Goal: Task Accomplishment & Management: Manage account settings

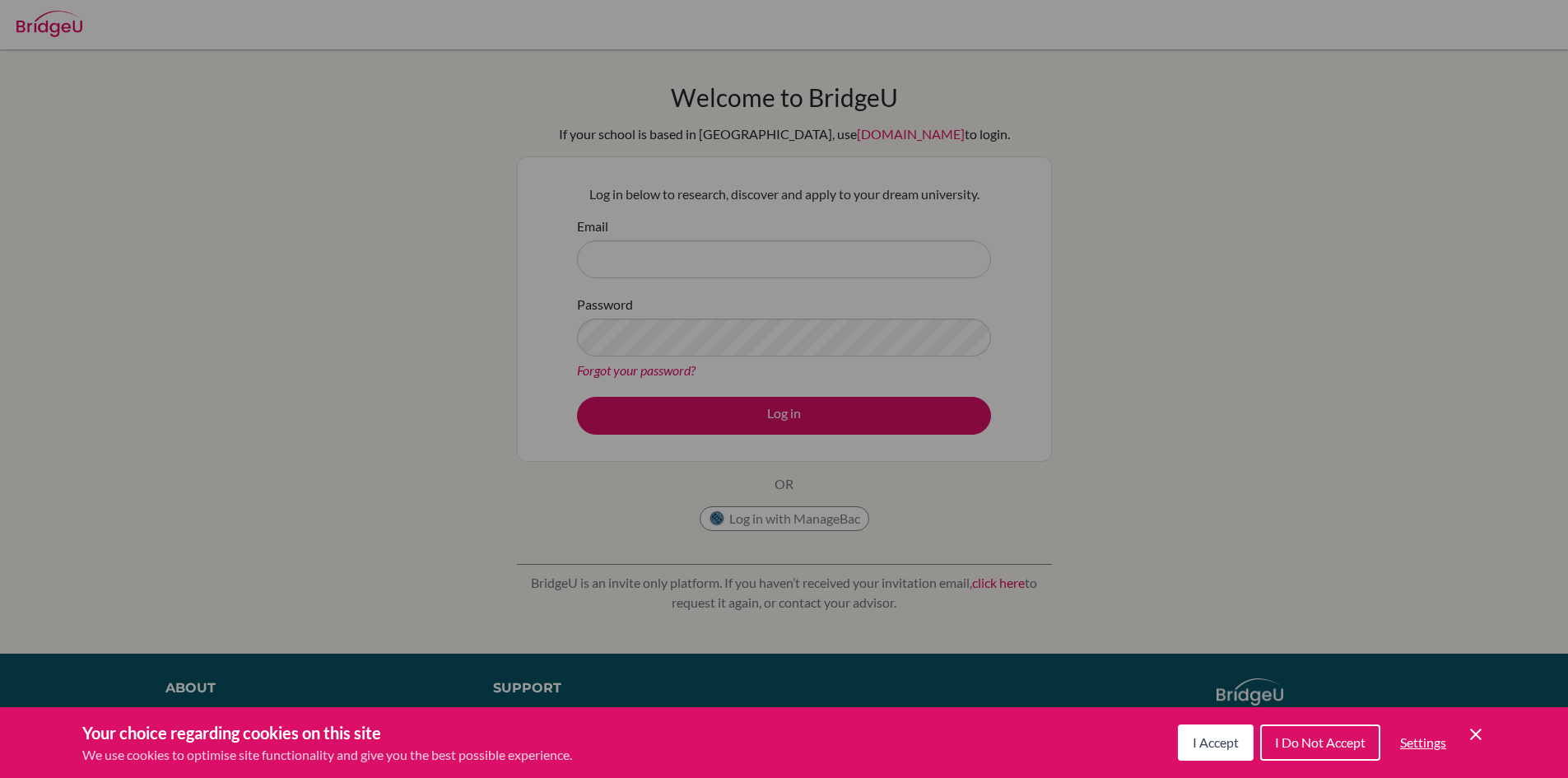
drag, startPoint x: 536, startPoint y: 118, endPoint x: 552, endPoint y: 139, distance: 26.4
click at [550, 136] on div "Cookie Preferences" at bounding box center [784, 389] width 1568 height 778
click at [1213, 739] on span "I Accept" at bounding box center [1215, 743] width 46 height 16
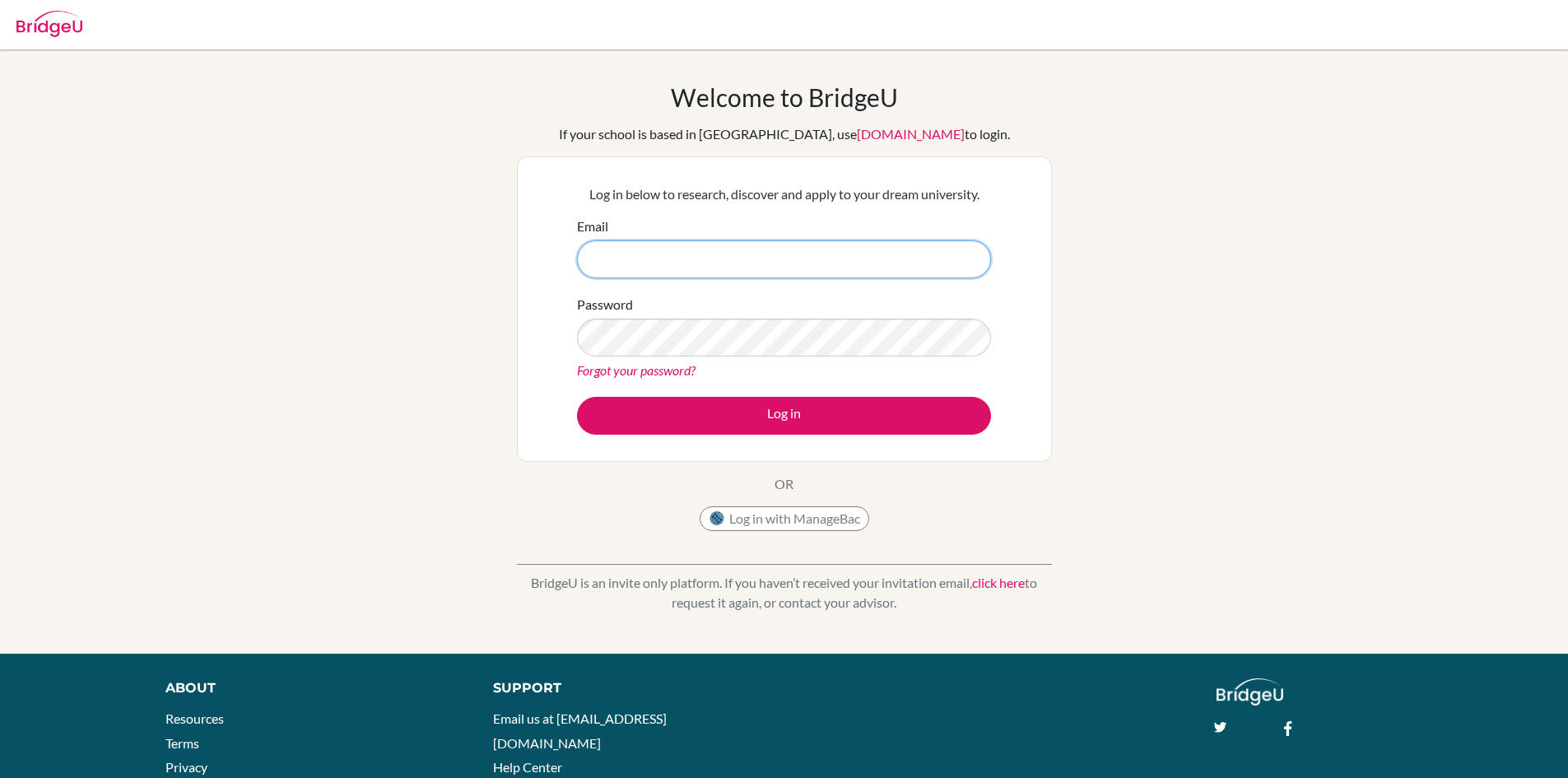
click at [817, 246] on input "Email" at bounding box center [784, 259] width 414 height 38
type input "[EMAIL_ADDRESS][DOMAIN_NAME]"
click at [577, 397] on button "Log in" at bounding box center [784, 415] width 414 height 38
click at [816, 281] on form "Email evan@trins.org Password Forgot your password? Log in" at bounding box center [784, 325] width 414 height 218
click at [822, 361] on div "Forgot your password?" at bounding box center [784, 370] width 414 height 20
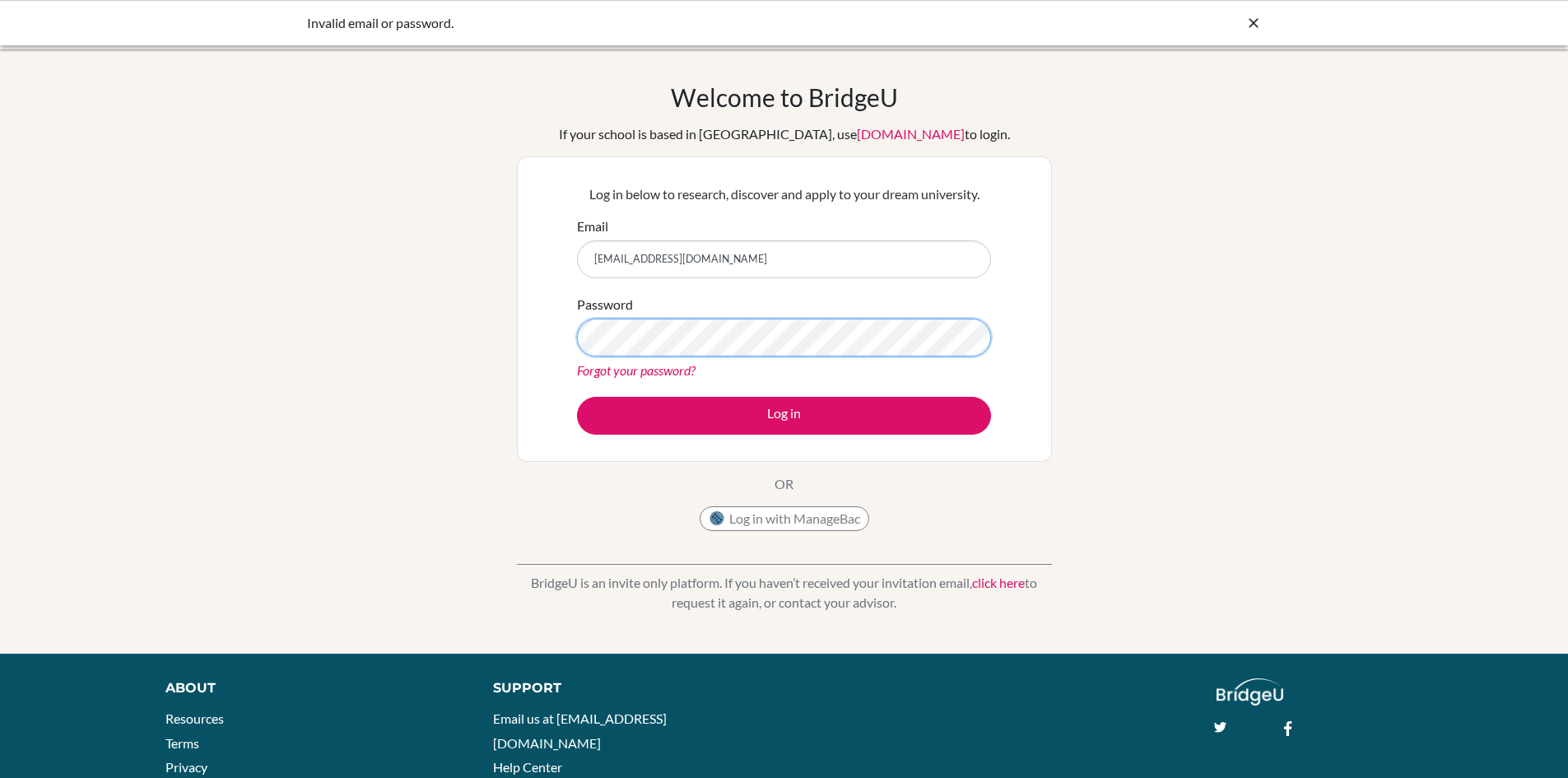
click at [577, 397] on button "Log in" at bounding box center [784, 415] width 414 height 38
drag, startPoint x: 0, startPoint y: 0, endPoint x: 686, endPoint y: 496, distance: 846.5
click at [682, 495] on div "Welcome to BridgeU If your school is based in China, use app.bridge-u.com.cn to…" at bounding box center [784, 311] width 535 height 457
click at [772, 537] on div "Log in with ManageBac" at bounding box center [784, 523] width 170 height 33
click at [784, 514] on button "Log in with ManageBac" at bounding box center [784, 518] width 170 height 24
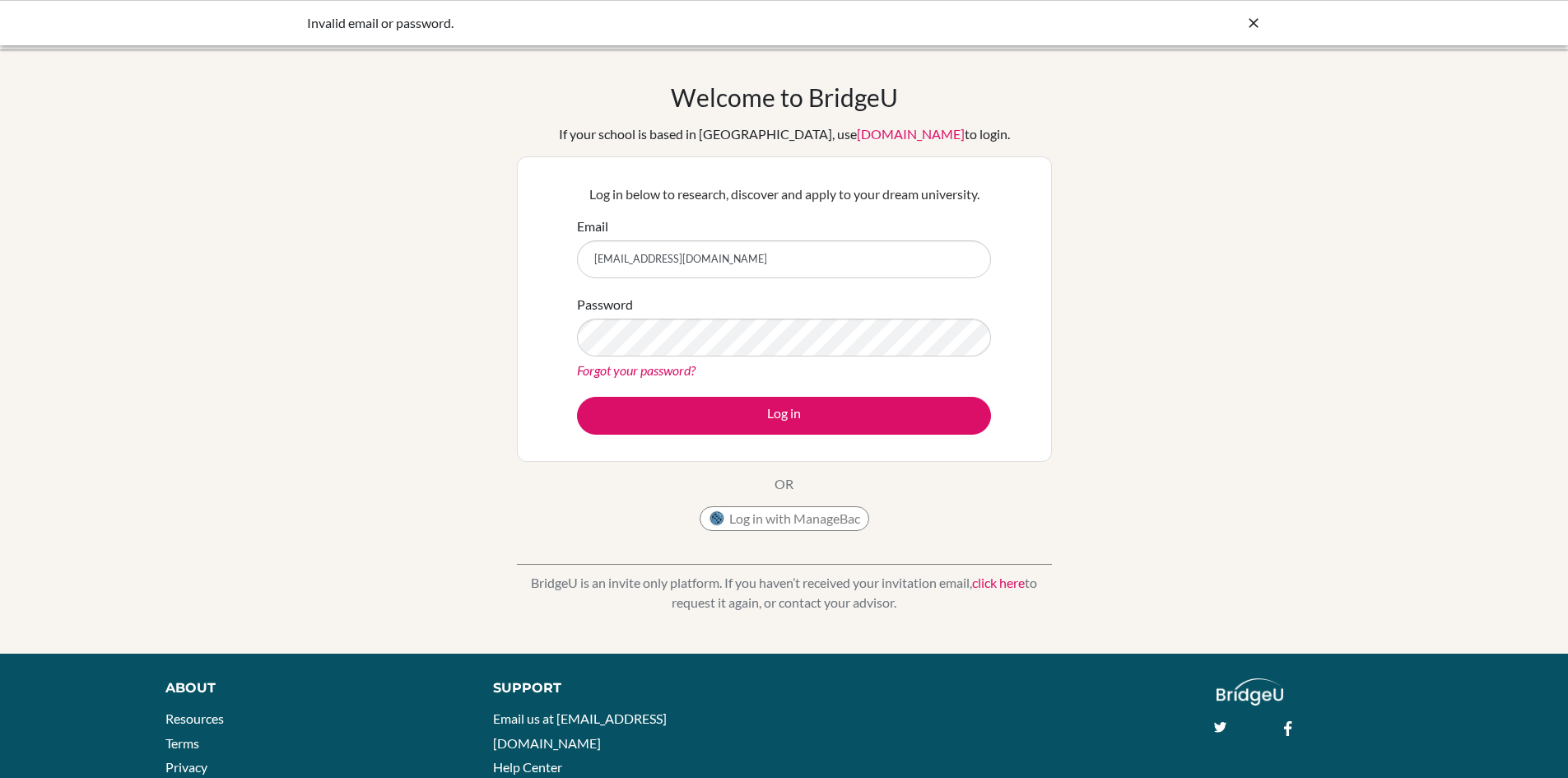
drag, startPoint x: 893, startPoint y: 138, endPoint x: 797, endPoint y: 181, distance: 105.2
click at [797, 181] on div "Log in below to research, discover and apply to your dream university. Email ev…" at bounding box center [784, 309] width 435 height 271
click at [1252, 36] on div "Invalid email or password." at bounding box center [784, 22] width 1568 height 45
click at [1251, 23] on icon at bounding box center [1253, 22] width 17 height 17
click at [577, 397] on button "Log in" at bounding box center [784, 415] width 414 height 38
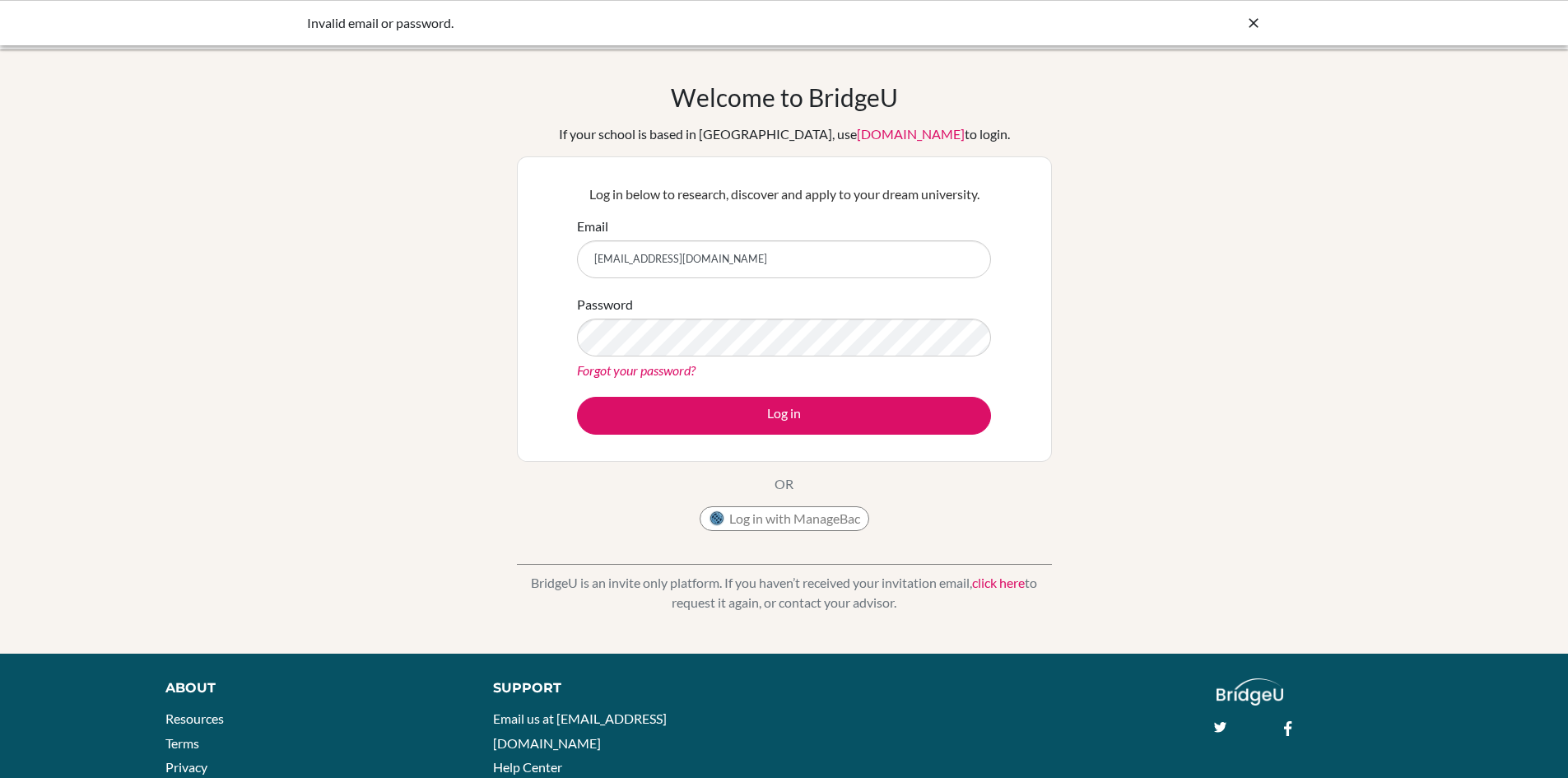
drag, startPoint x: 917, startPoint y: 22, endPoint x: 1018, endPoint y: -61, distance: 130.7
click at [508, 42] on div "Invalid email or password." at bounding box center [784, 22] width 1568 height 45
click at [877, 137] on link "[DOMAIN_NAME]" at bounding box center [911, 134] width 107 height 16
click at [694, 274] on input "Email" at bounding box center [784, 259] width 414 height 38
type input "evan@trins.org"
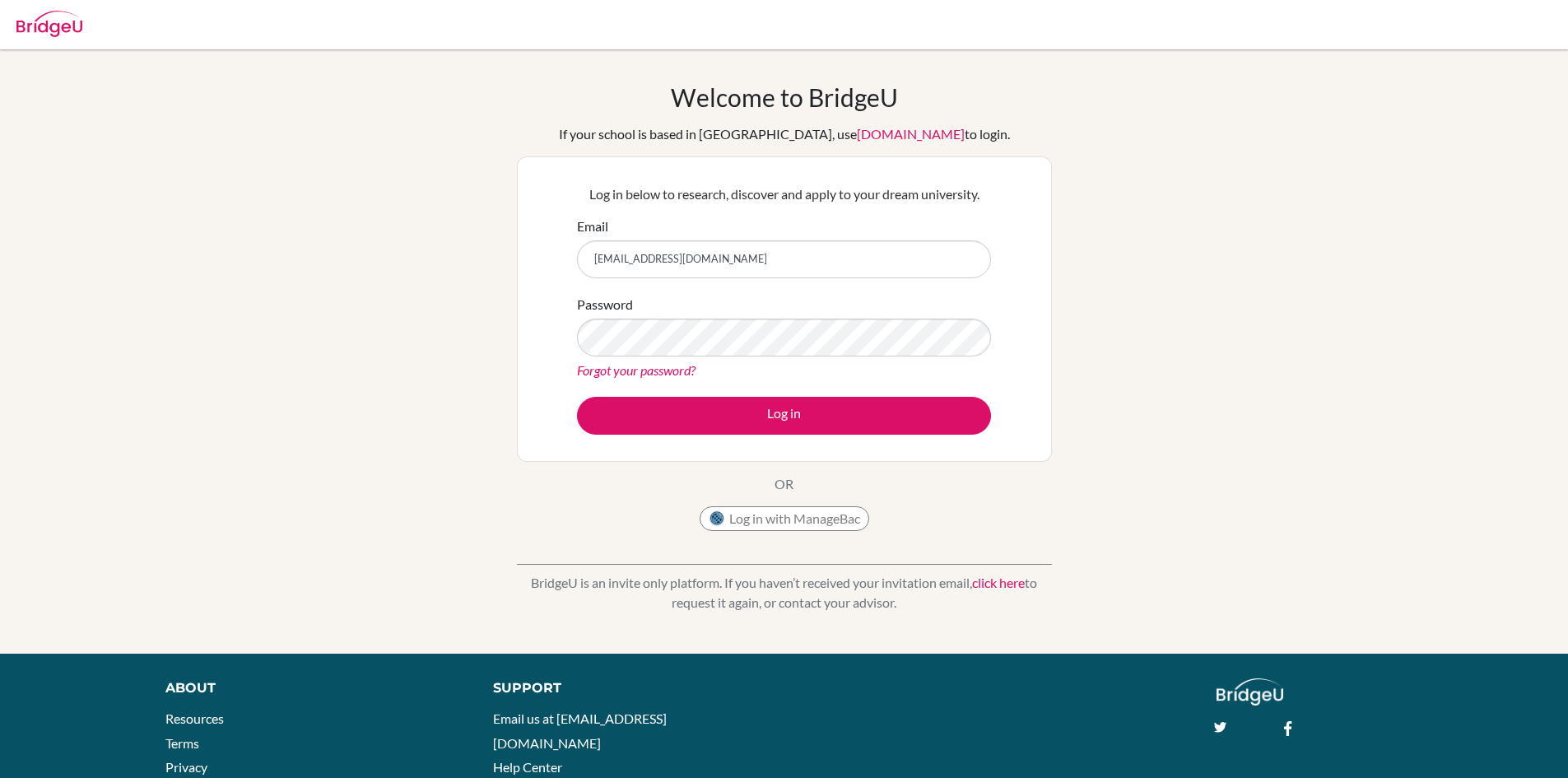
click at [651, 367] on link "Forgot your password?" at bounding box center [636, 370] width 118 height 16
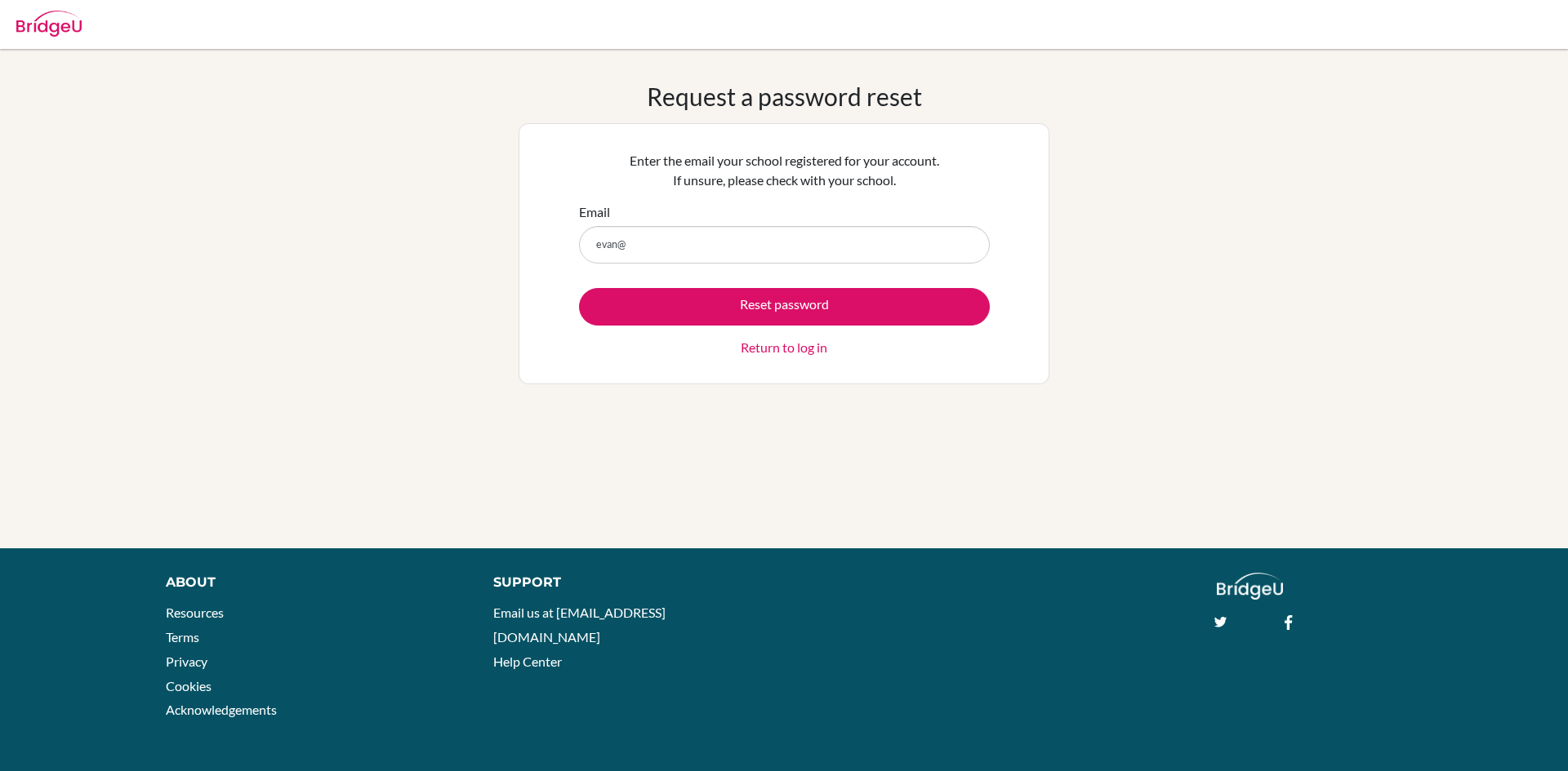
click at [766, 272] on form "Email evan@ Reset password Return to log in" at bounding box center [785, 280] width 411 height 155
click at [805, 247] on input "evan@" at bounding box center [785, 244] width 411 height 38
type input "evan@trins.org"
click at [580, 288] on button "Reset password" at bounding box center [785, 306] width 411 height 38
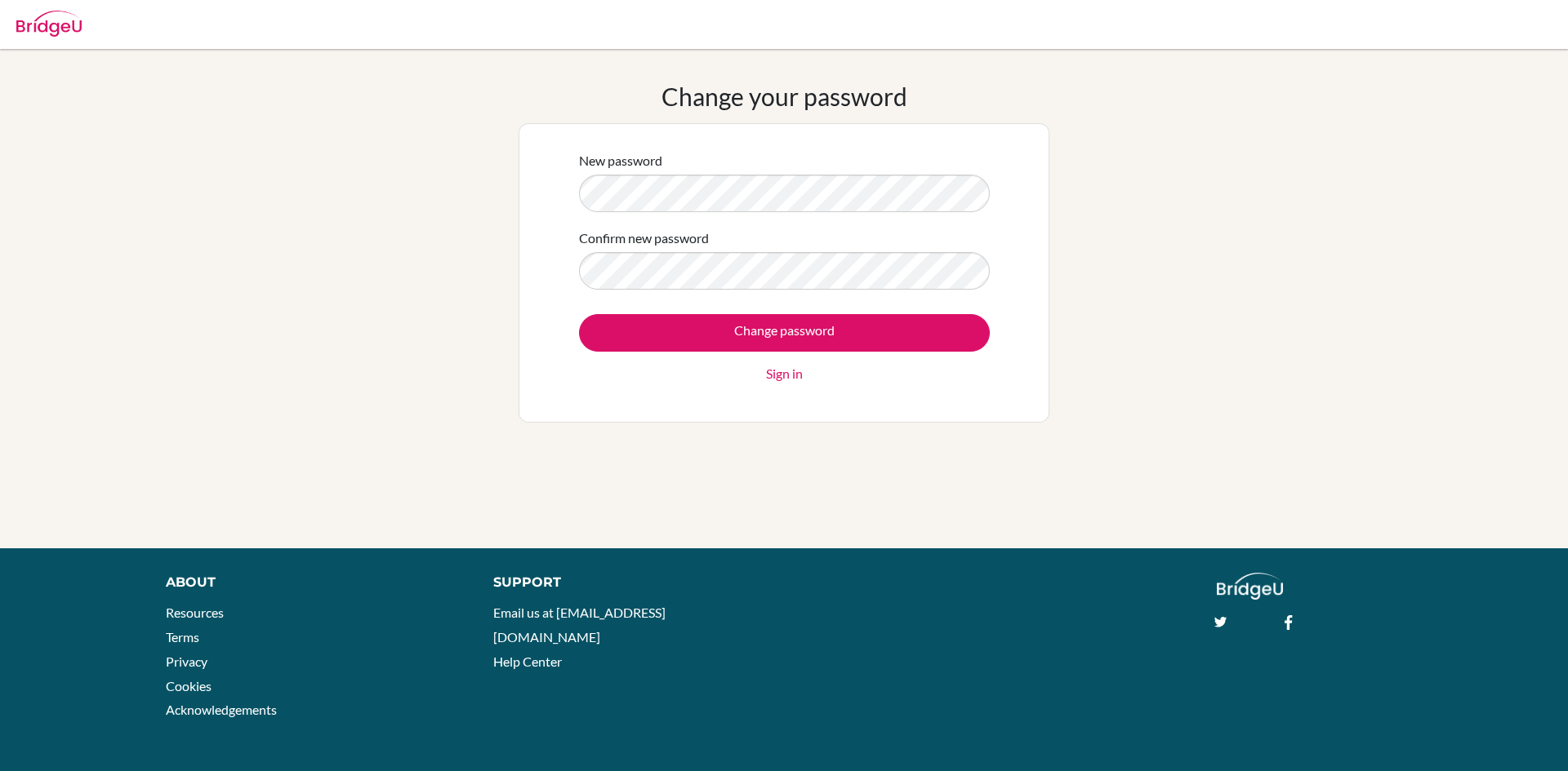
click at [580, 314] on input "Change password" at bounding box center [785, 332] width 411 height 38
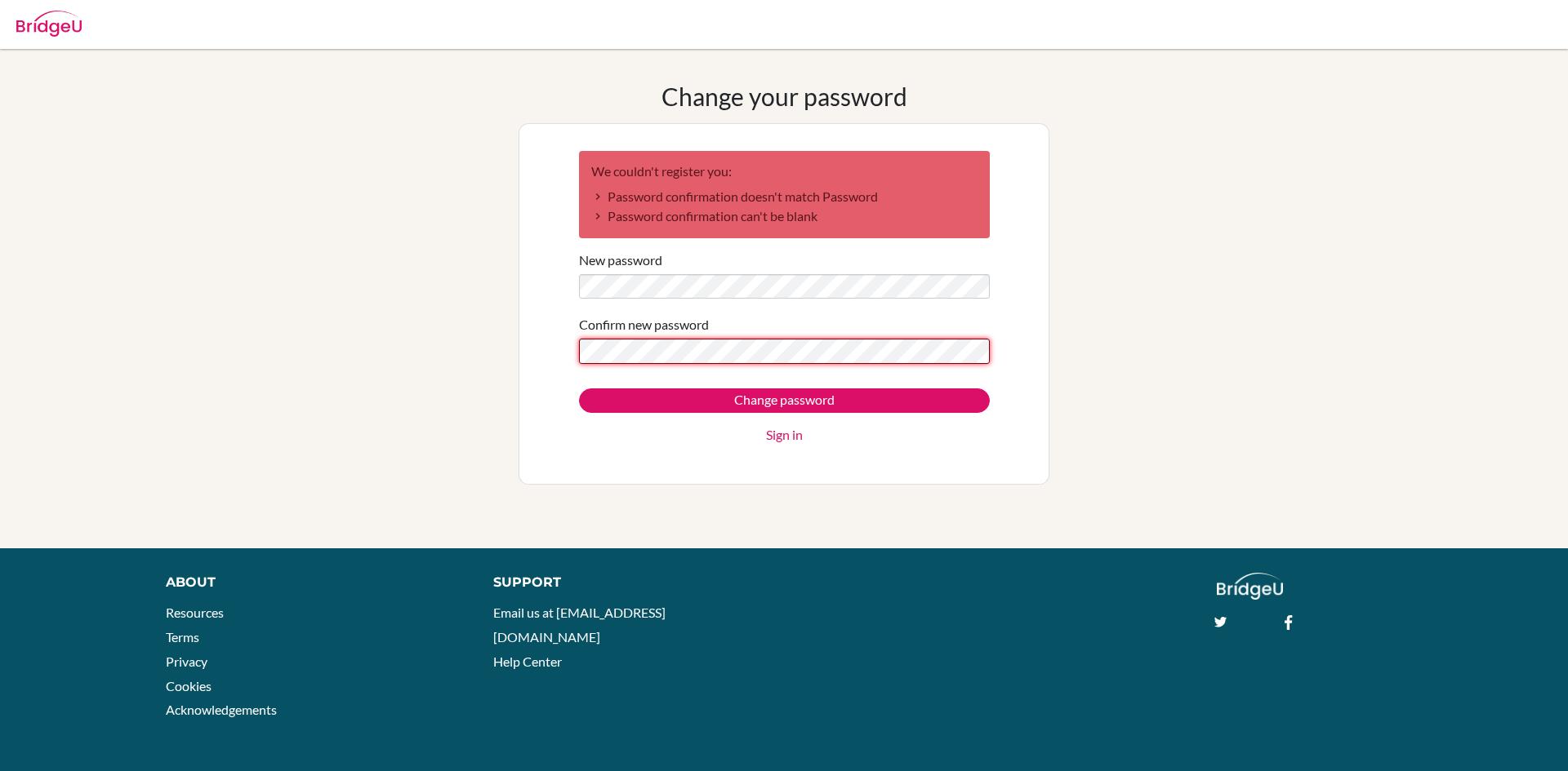
click at [580, 388] on input "Change password" at bounding box center [785, 400] width 411 height 24
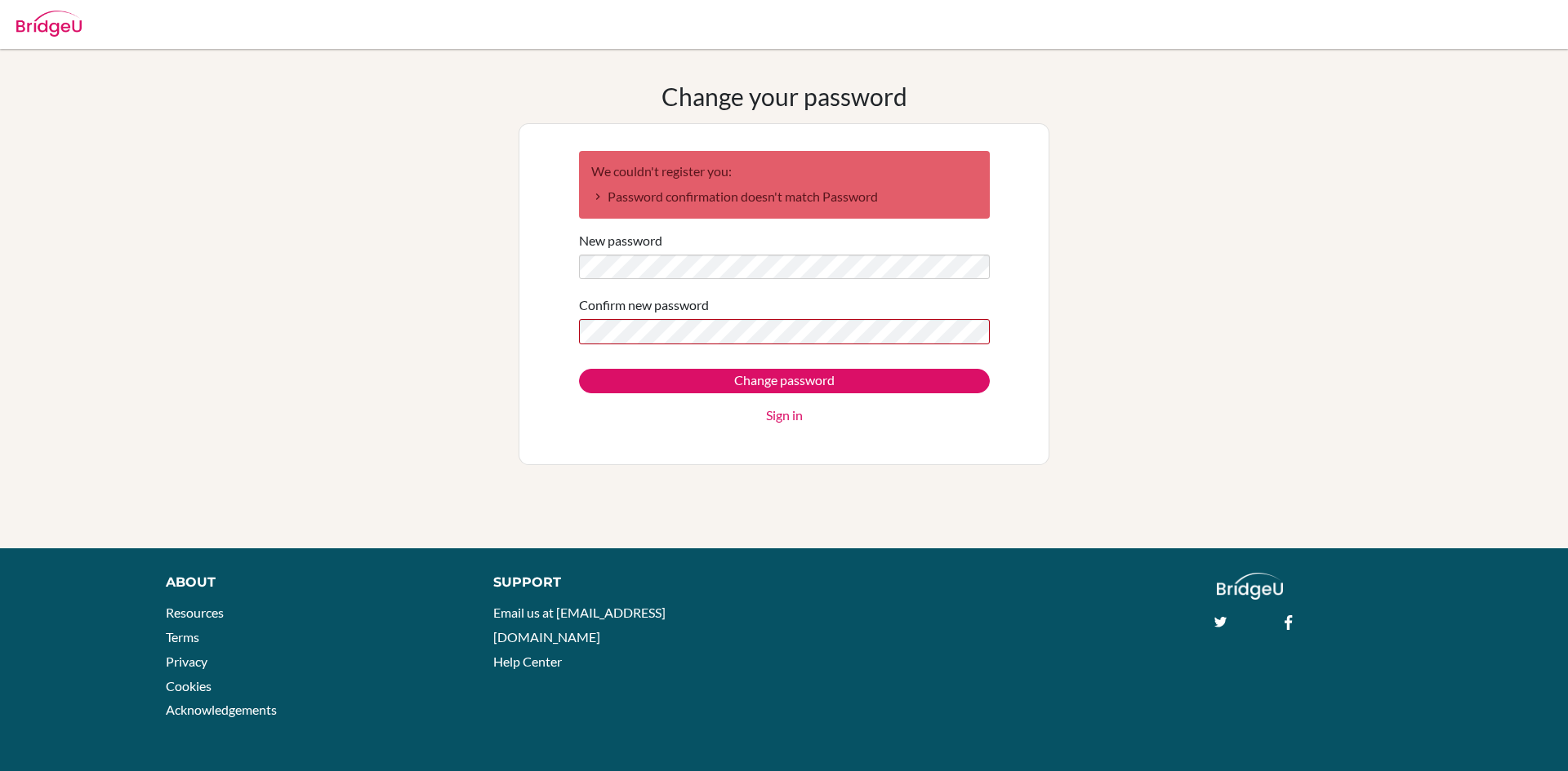
click at [580, 369] on input "Change password" at bounding box center [785, 381] width 411 height 24
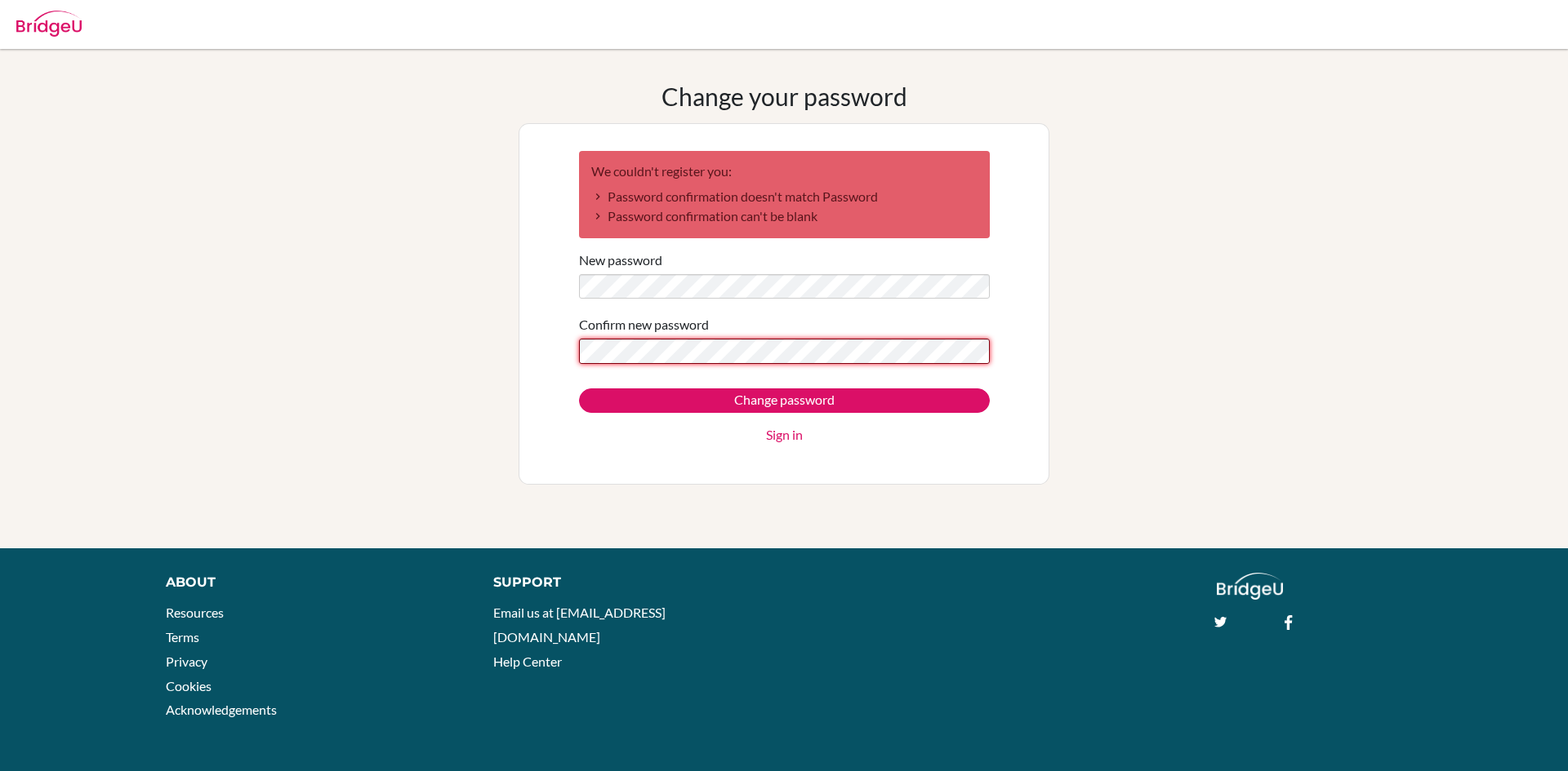
click at [580, 388] on input "Change password" at bounding box center [785, 400] width 411 height 24
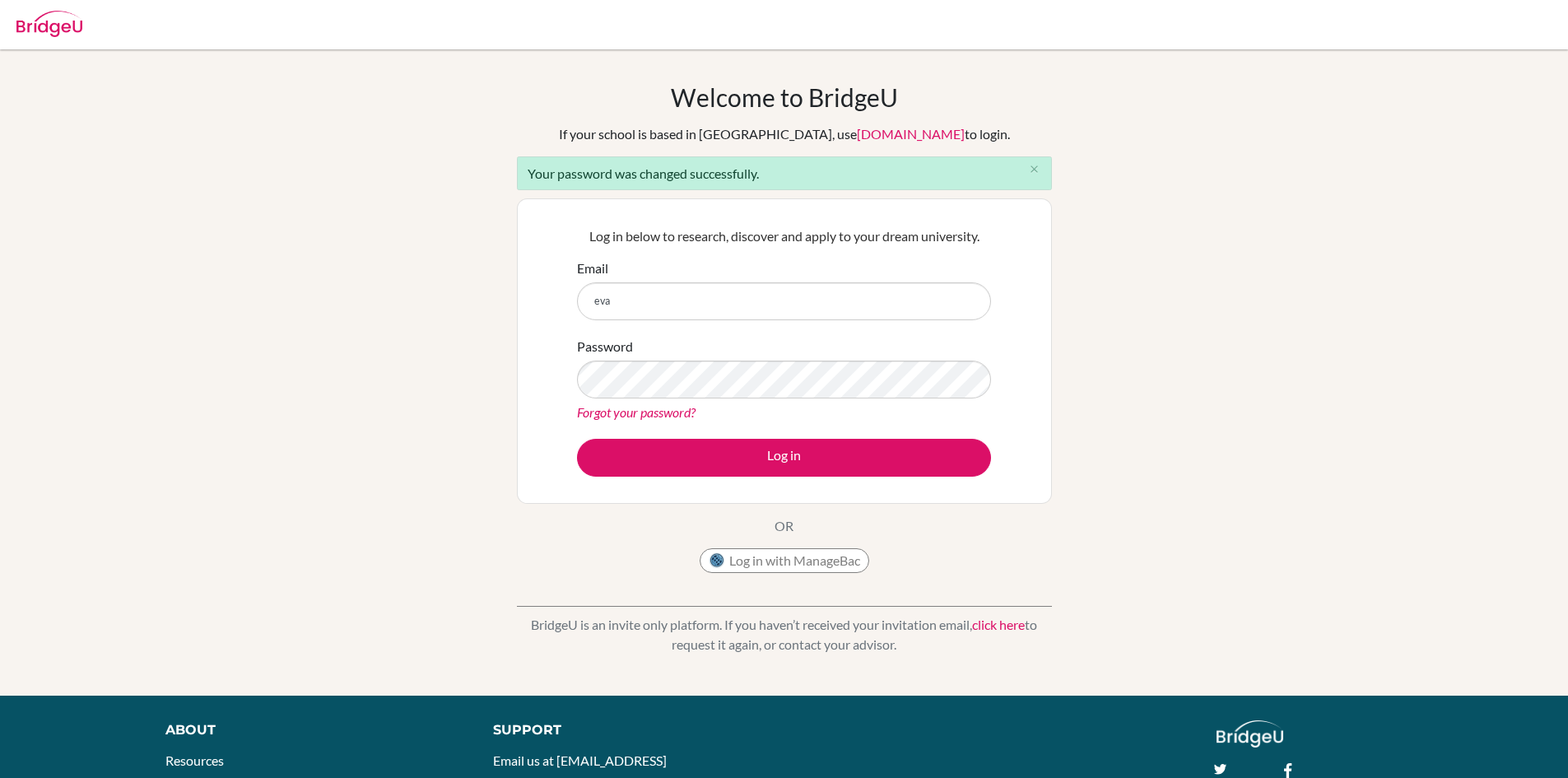
type input "[EMAIL_ADDRESS][DOMAIN_NAME]"
click at [704, 344] on div "Password Forgot your password?" at bounding box center [784, 380] width 414 height 86
click at [577, 439] on button "Log in" at bounding box center [784, 457] width 414 height 38
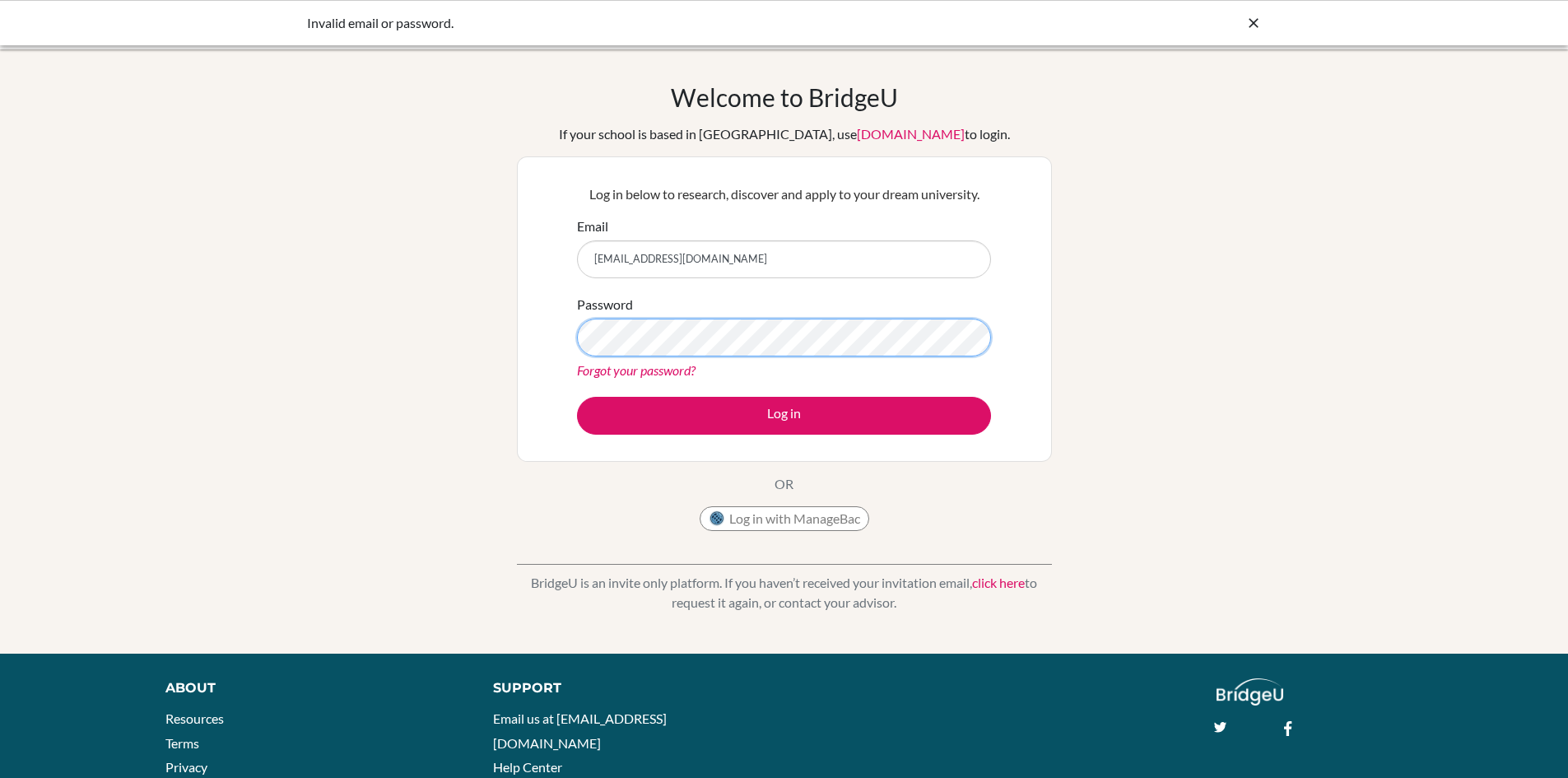
click at [577, 397] on button "Log in" at bounding box center [784, 415] width 414 height 38
